Goal: Task Accomplishment & Management: Manage account settings

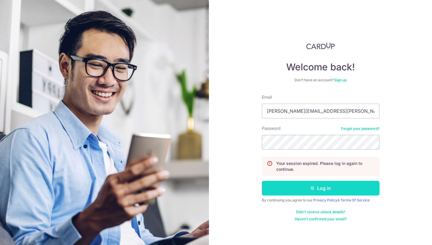
click at [307, 185] on button "Log in" at bounding box center [321, 188] width 118 height 15
